Goal: Information Seeking & Learning: Learn about a topic

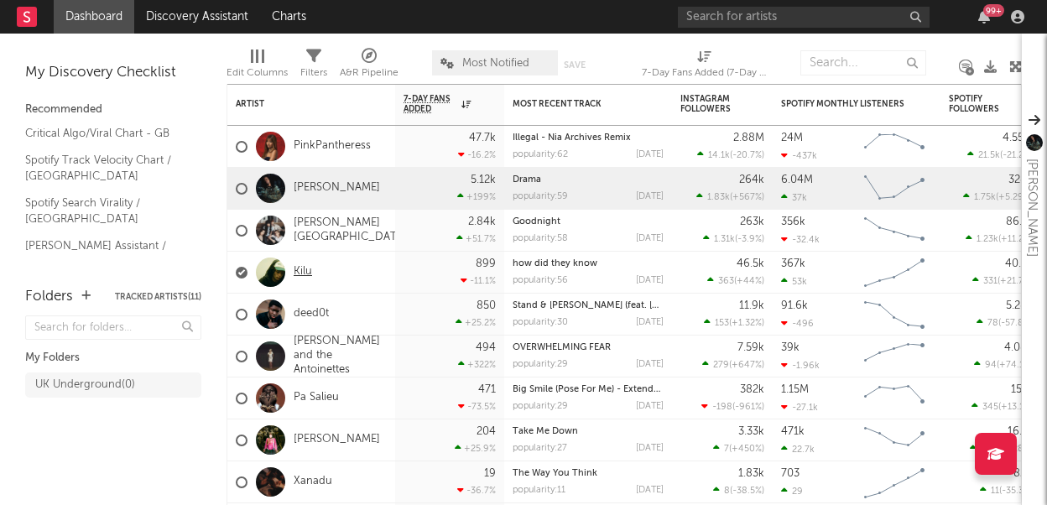
click at [308, 270] on link "Kilu" at bounding box center [303, 272] width 18 height 14
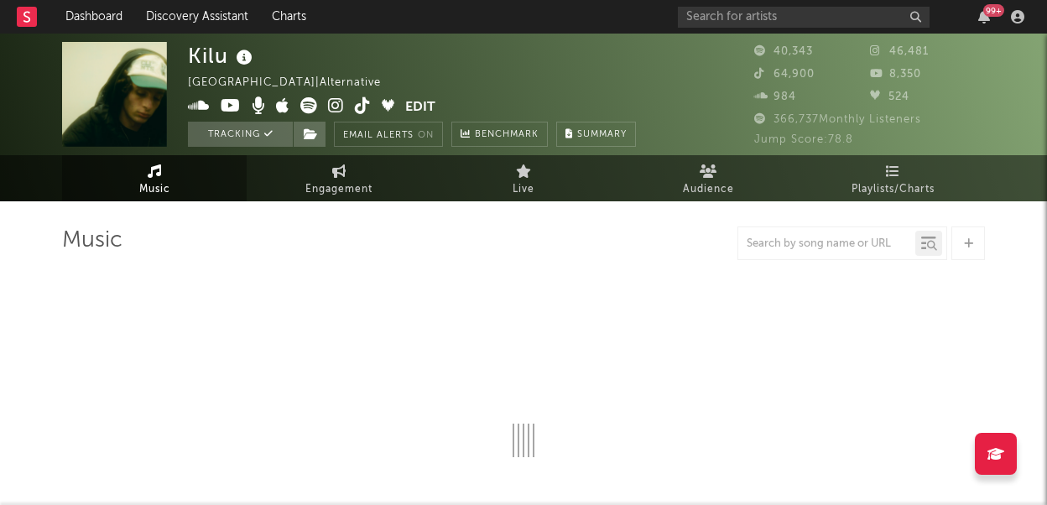
select select "6m"
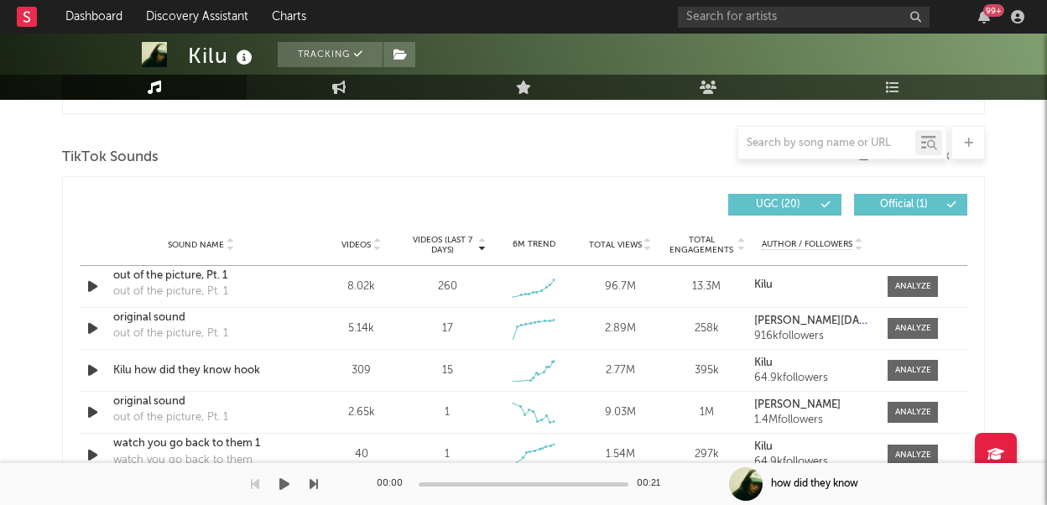
scroll to position [1144, 0]
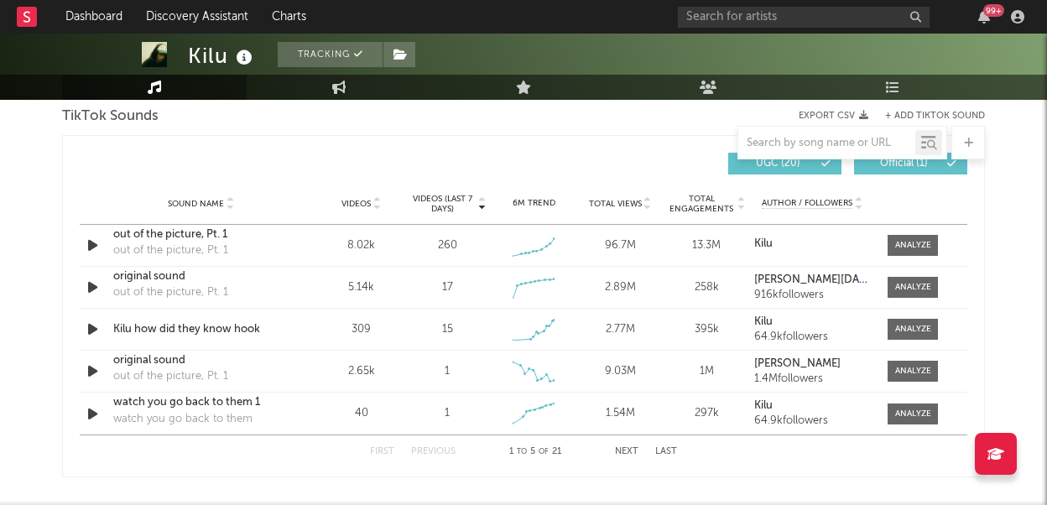
click at [462, 201] on span "Videos (last 7 days)" at bounding box center [443, 204] width 68 height 20
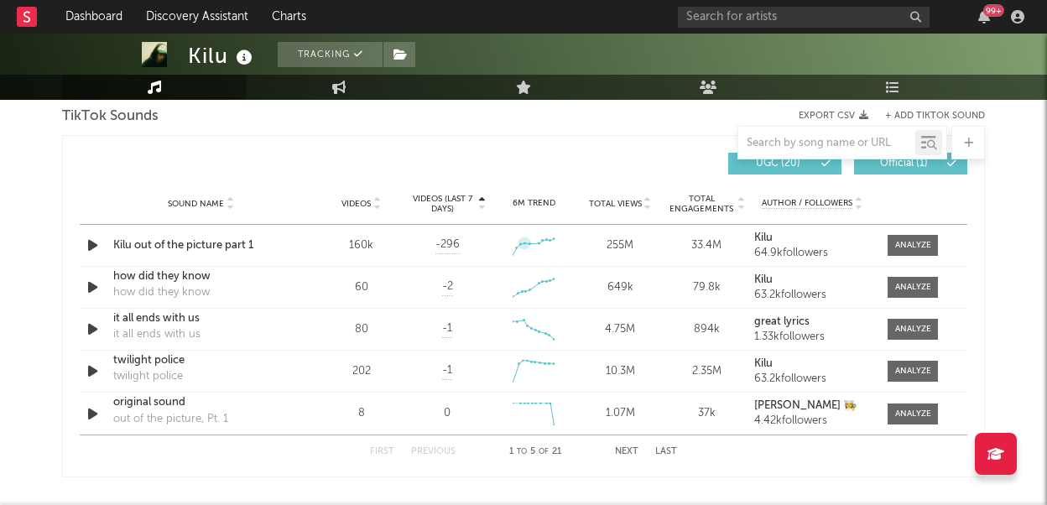
click at [450, 200] on span "Videos (last 7 days)" at bounding box center [443, 204] width 68 height 20
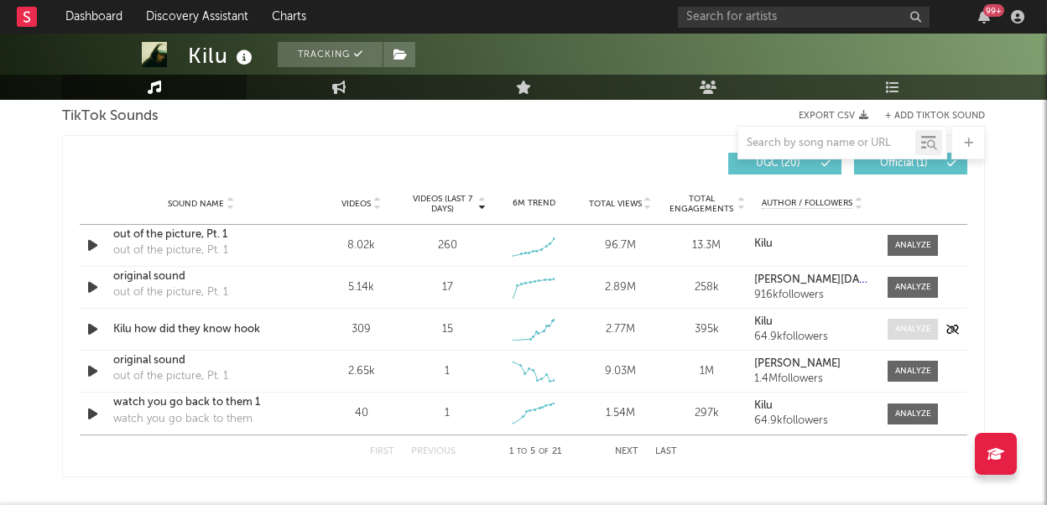
click at [929, 323] on div at bounding box center [913, 329] width 36 height 13
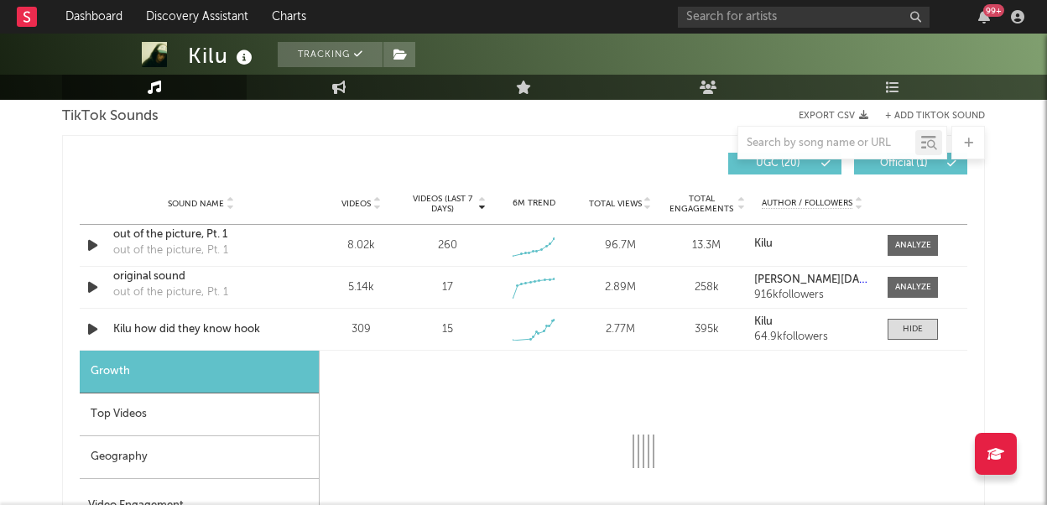
select select "1w"
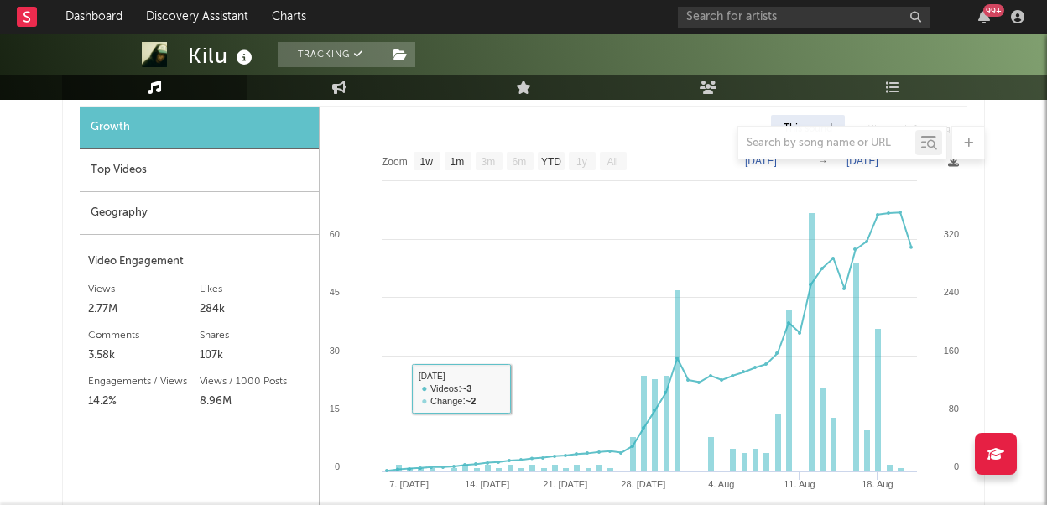
scroll to position [1371, 0]
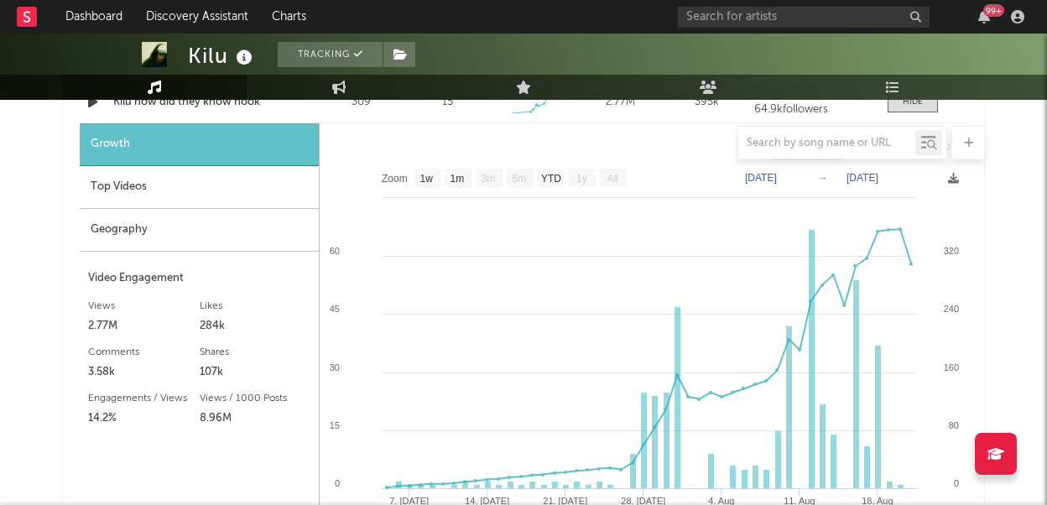
click at [185, 200] on div "Top Videos" at bounding box center [199, 187] width 239 height 43
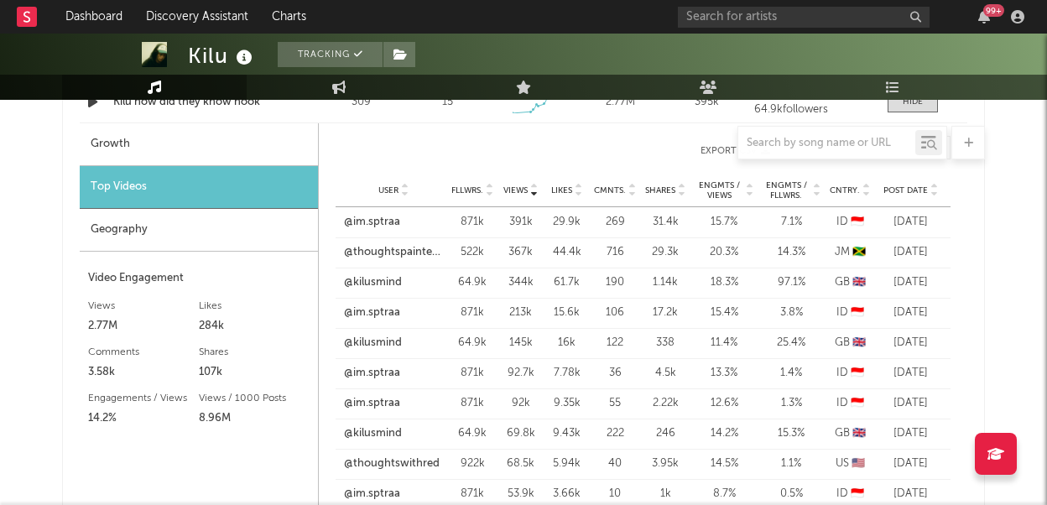
click at [921, 187] on span "Post Date" at bounding box center [906, 190] width 44 height 10
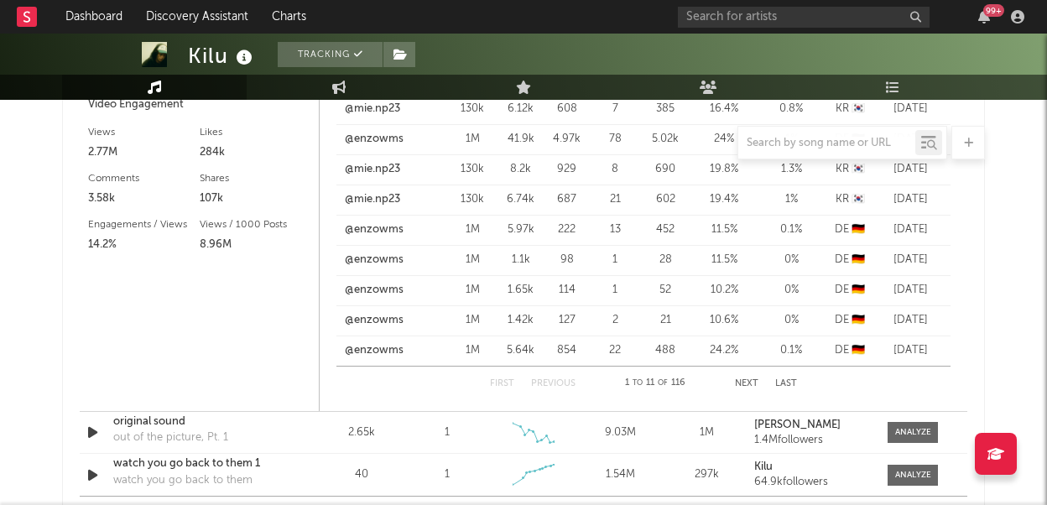
scroll to position [1586, 0]
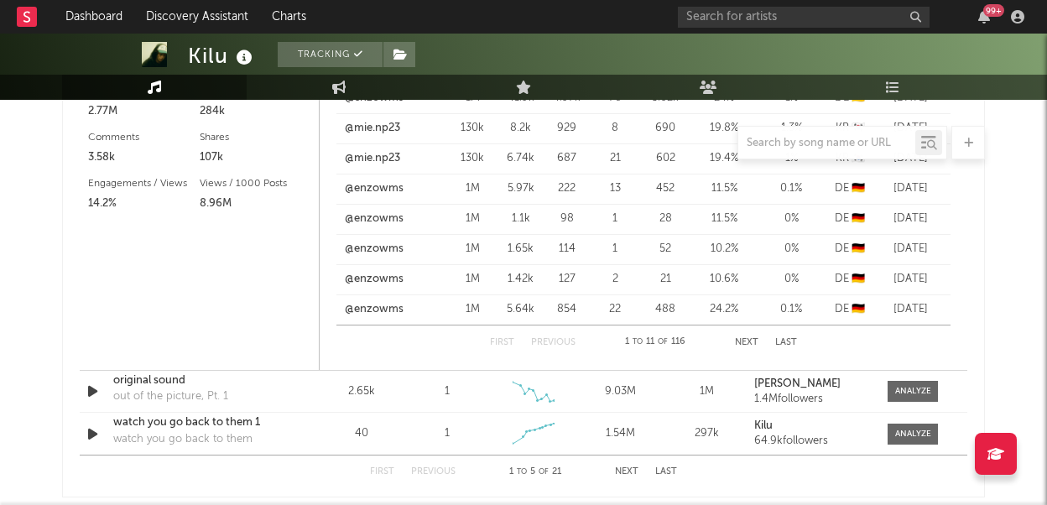
click at [739, 347] on button "Next" at bounding box center [746, 342] width 23 height 9
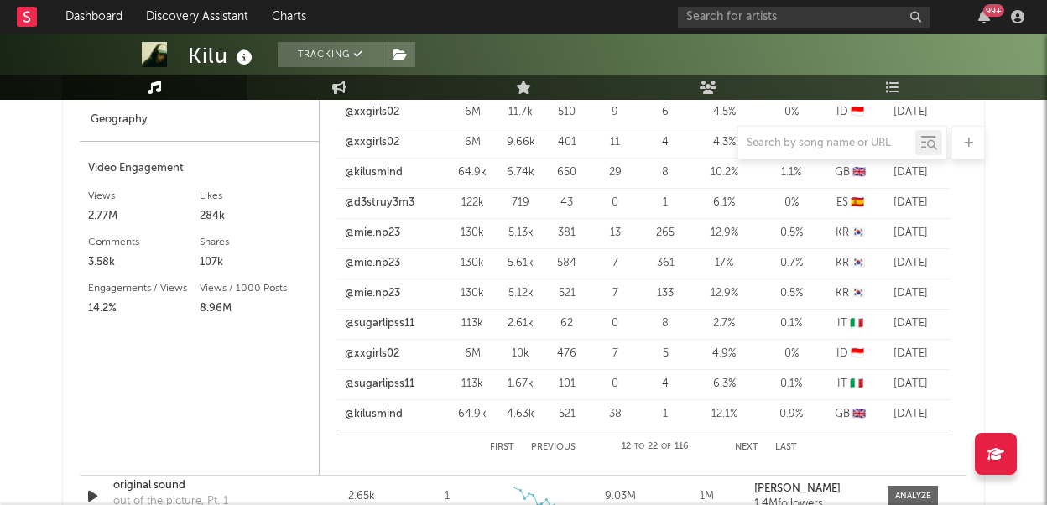
scroll to position [1480, 0]
click at [552, 441] on div "First Previous 12 to 22 of 116 Next Last" at bounding box center [643, 448] width 307 height 34
click at [552, 446] on button "Previous" at bounding box center [553, 448] width 44 height 9
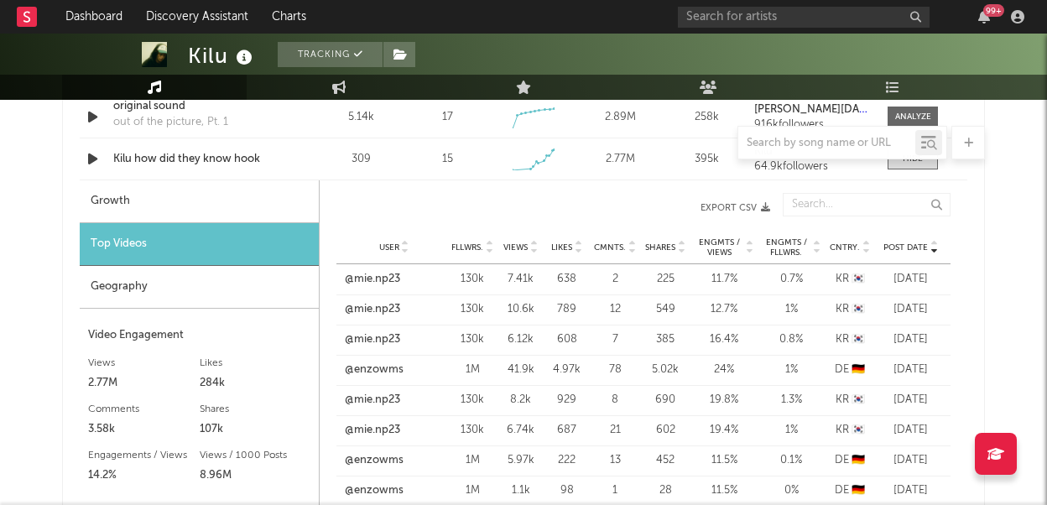
scroll to position [1313, 0]
